Goal: Obtain resource: Download file/media

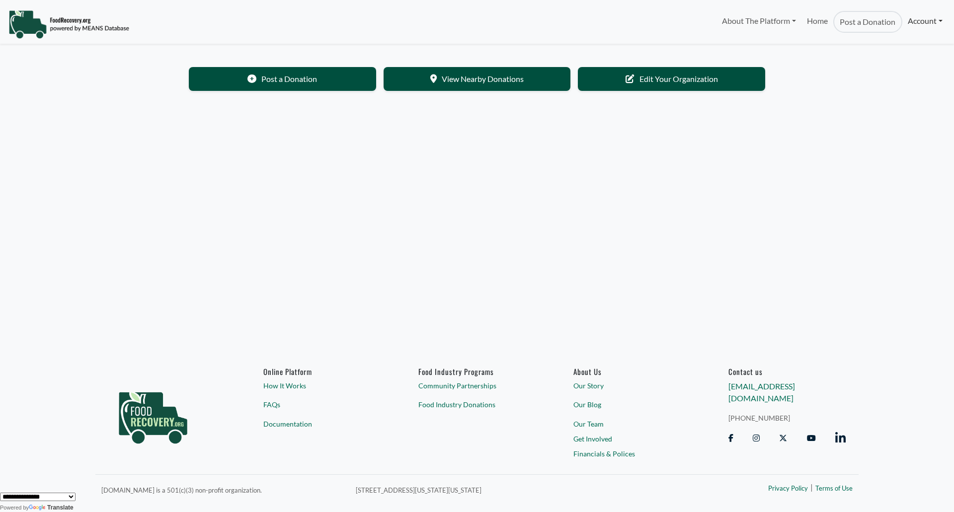
click at [918, 21] on link "Account" at bounding box center [926, 21] width 46 height 20
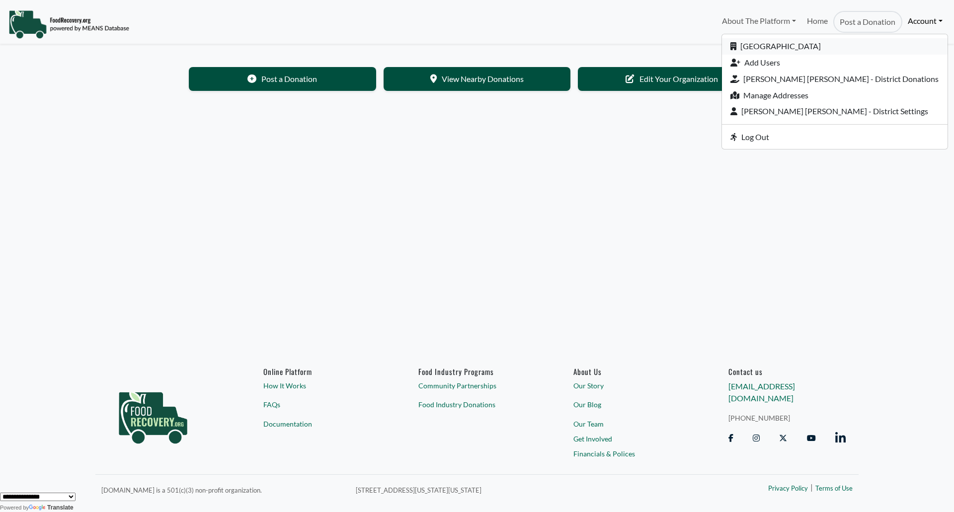
click at [829, 46] on link "[GEOGRAPHIC_DATA]" at bounding box center [835, 46] width 226 height 16
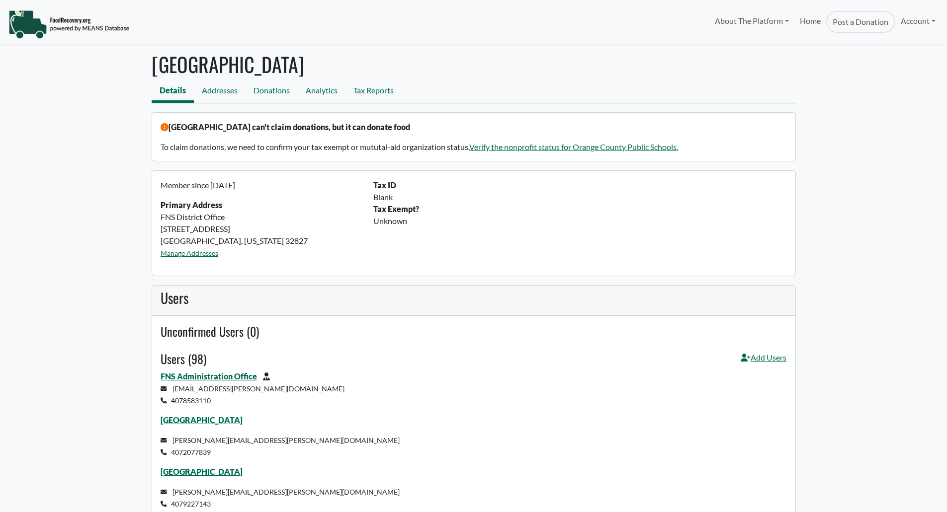
select select "Language Translate Widget"
click at [389, 89] on link "Tax Reports" at bounding box center [373, 92] width 56 height 22
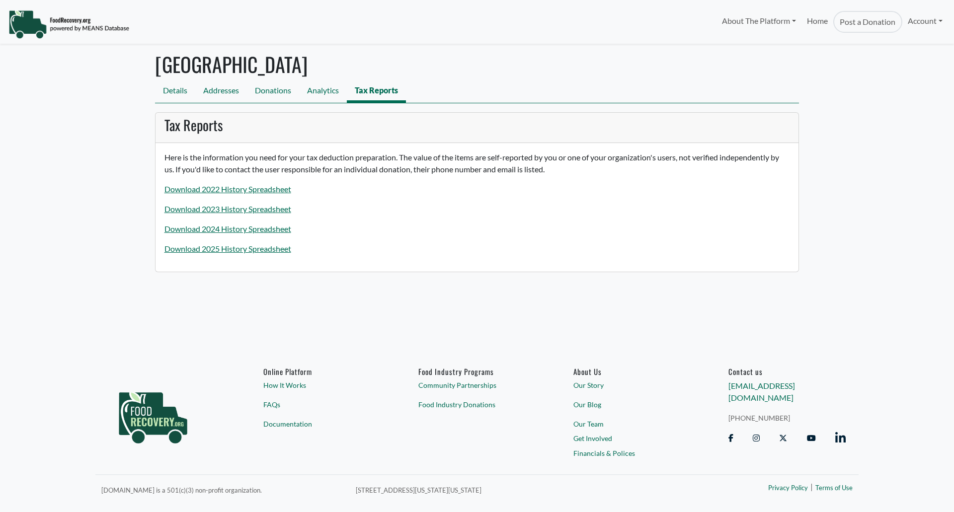
select select "Language Translate Widget"
click at [229, 250] on link "Download 2025 History Spreadsheet" at bounding box center [228, 248] width 127 height 9
